Goal: Information Seeking & Learning: Learn about a topic

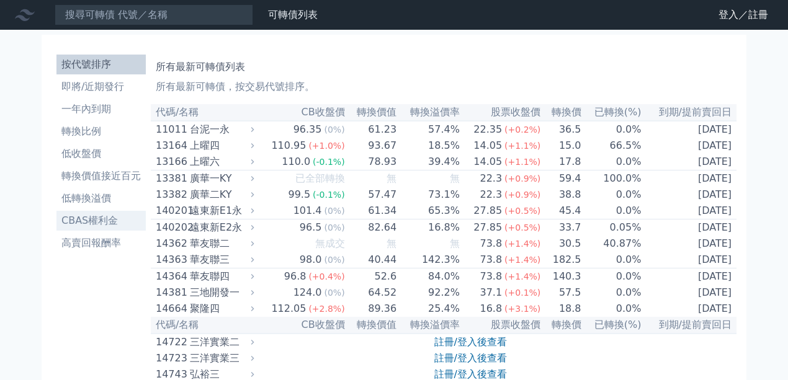
click at [108, 219] on li "CBAS權利金" at bounding box center [100, 220] width 89 height 15
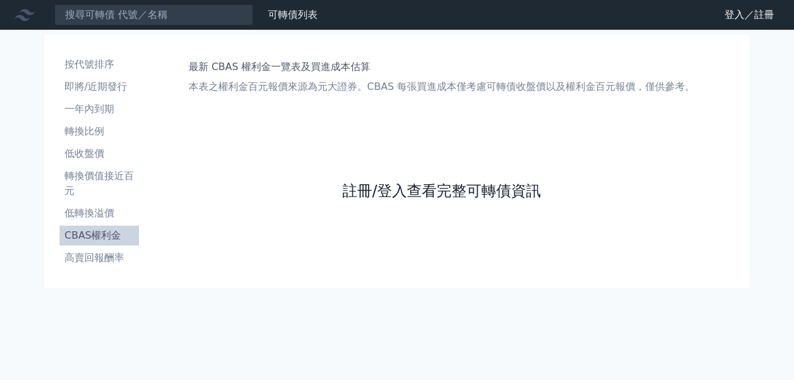
click at [496, 186] on link "註冊/登入查看完整可轉債資訊" at bounding box center [441, 191] width 199 height 20
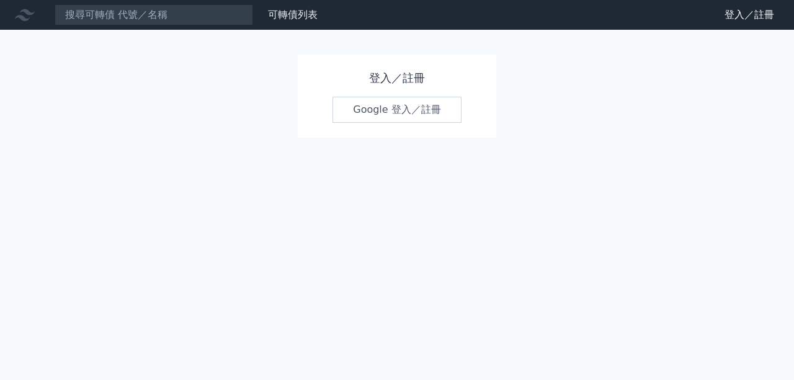
click at [408, 102] on link "Google 登入／註冊" at bounding box center [397, 110] width 129 height 26
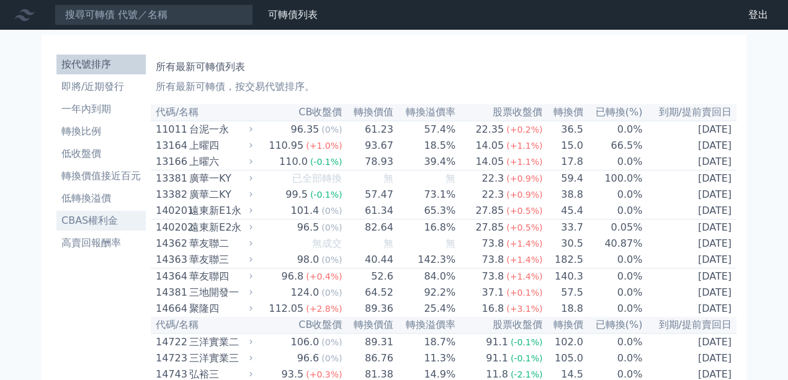
click at [91, 226] on li "CBAS權利金" at bounding box center [100, 220] width 89 height 15
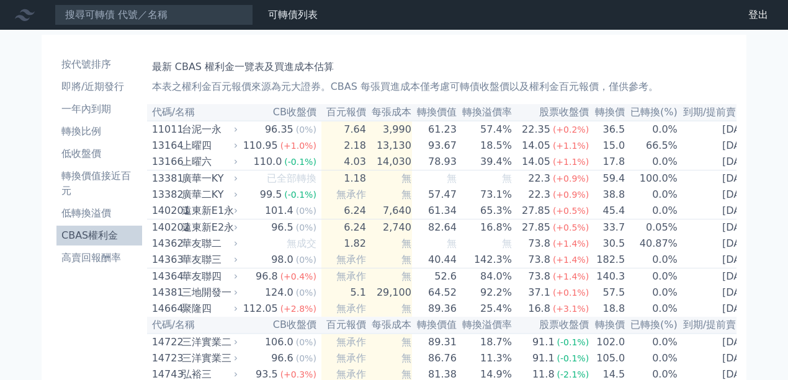
click at [72, 239] on li "CBAS權利金" at bounding box center [99, 235] width 86 height 15
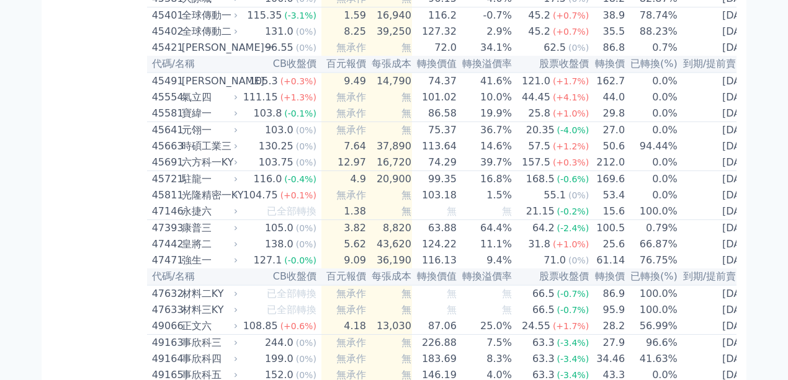
scroll to position [1557, 0]
